Goal: Task Accomplishment & Management: Complete application form

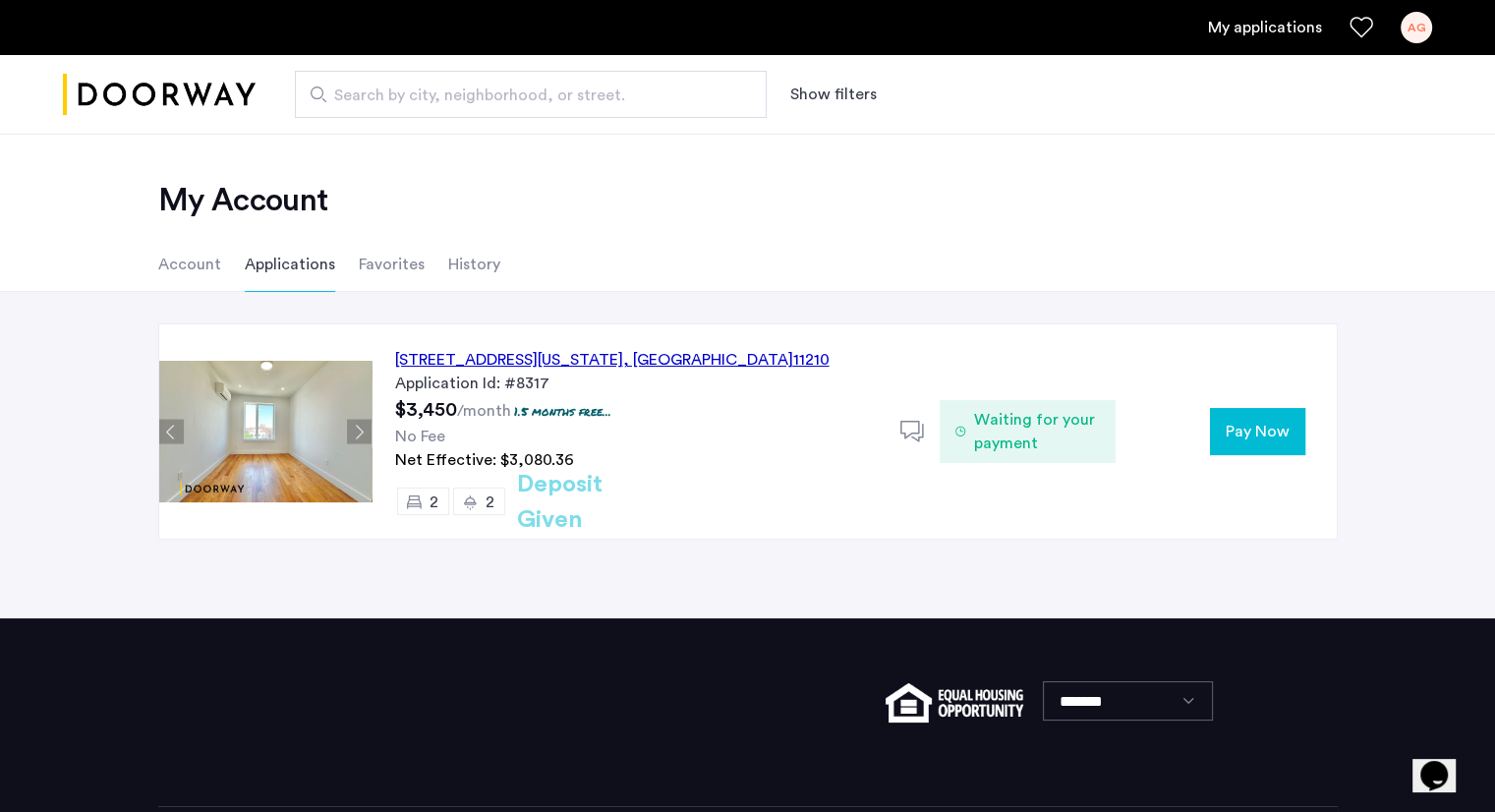
click at [1272, 426] on span "Pay Now" at bounding box center [1258, 432] width 64 height 24
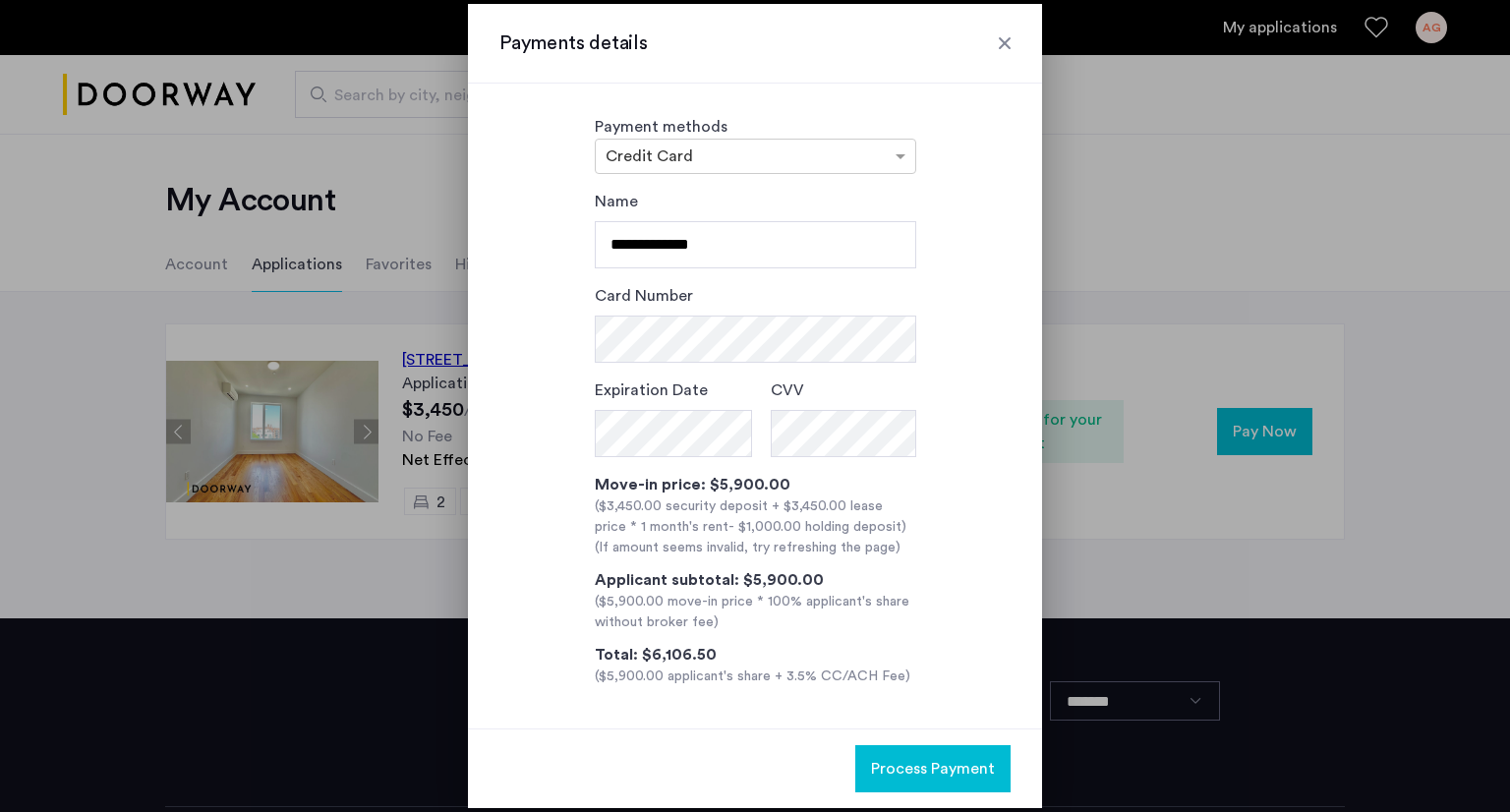
click at [1007, 42] on div at bounding box center [1005, 44] width 20 height 20
